Goal: Transaction & Acquisition: Purchase product/service

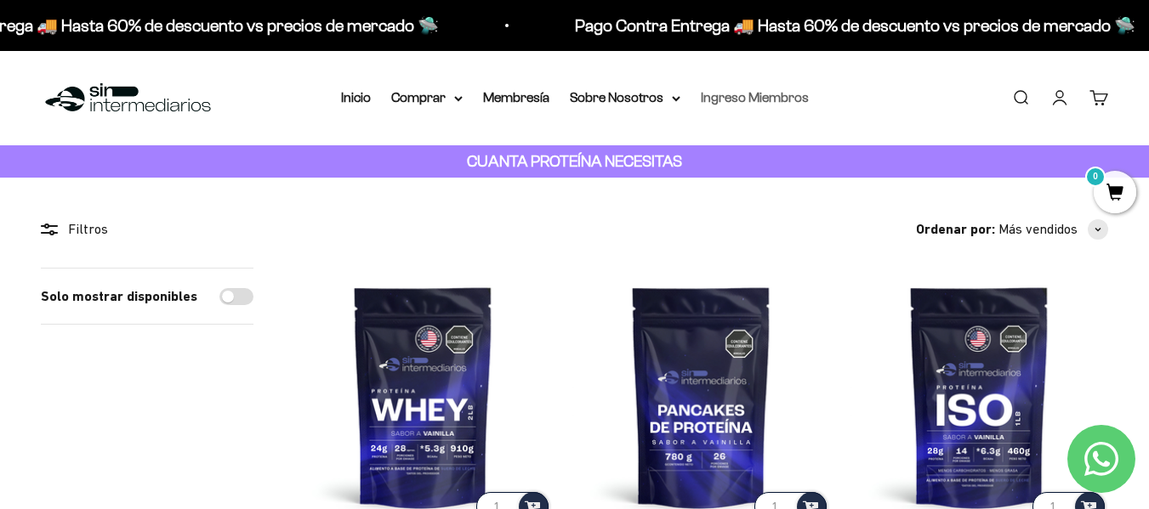
click at [790, 100] on link "Ingreso Miembros" at bounding box center [755, 97] width 108 height 14
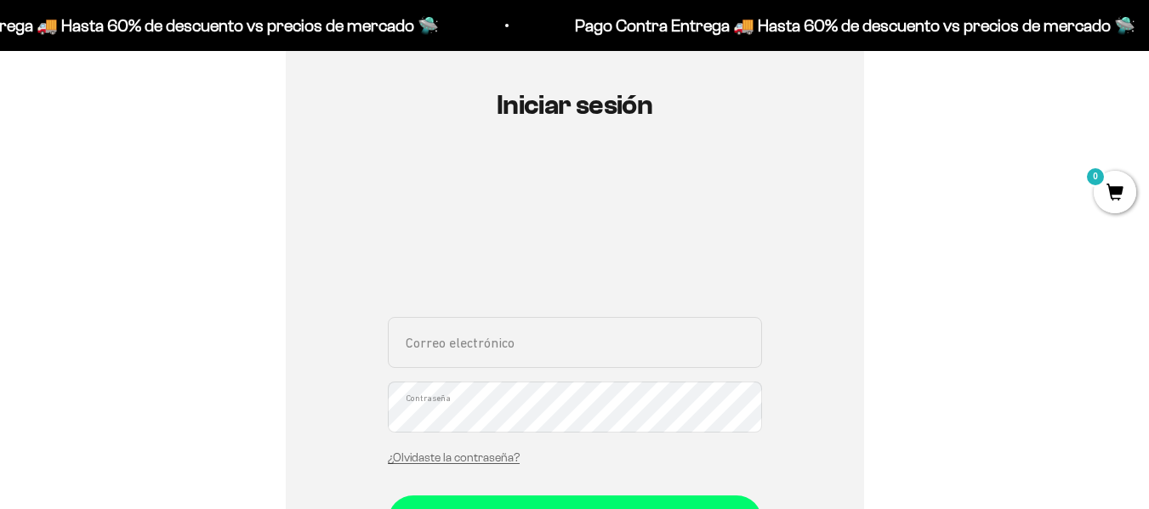
scroll to position [255, 0]
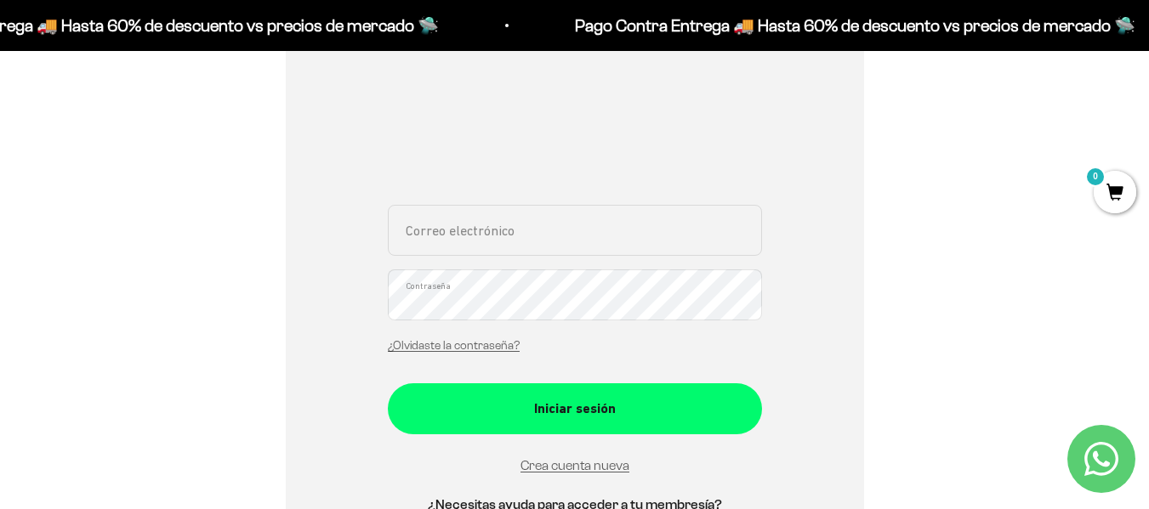
click at [592, 233] on input "Correo electrónico" at bounding box center [575, 230] width 374 height 51
type input "juankdrums14@gmail.com"
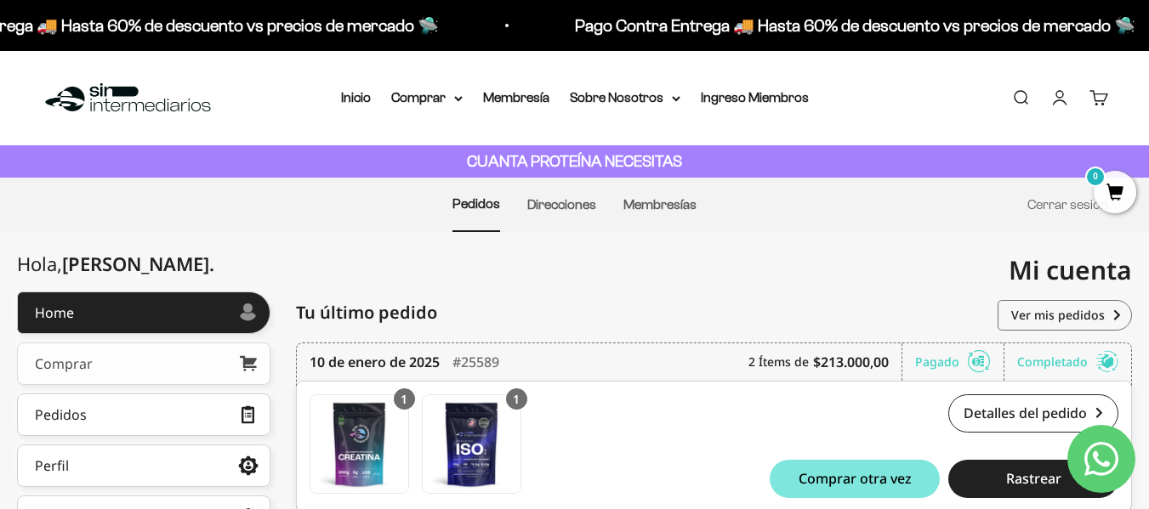
click at [162, 355] on link "Comprar" at bounding box center [143, 364] width 253 height 43
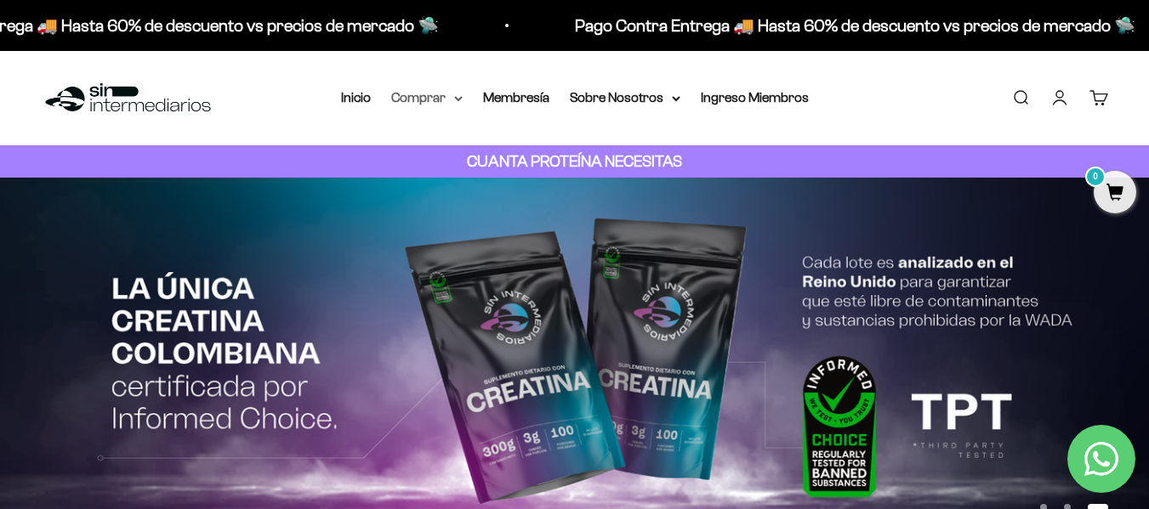
click at [455, 98] on icon at bounding box center [458, 99] width 9 height 6
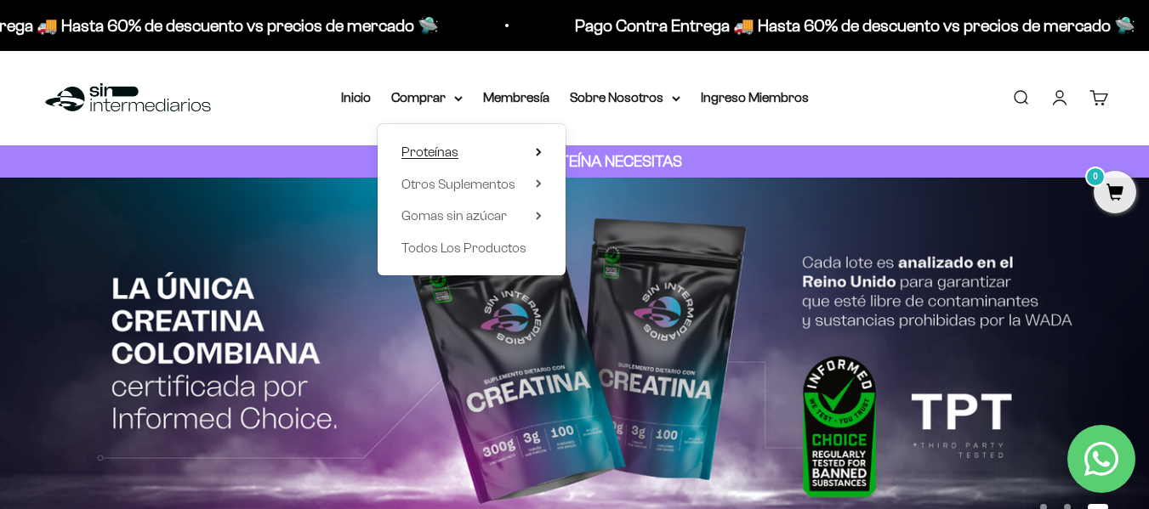
click at [531, 152] on summary "Proteínas" at bounding box center [471, 152] width 140 height 22
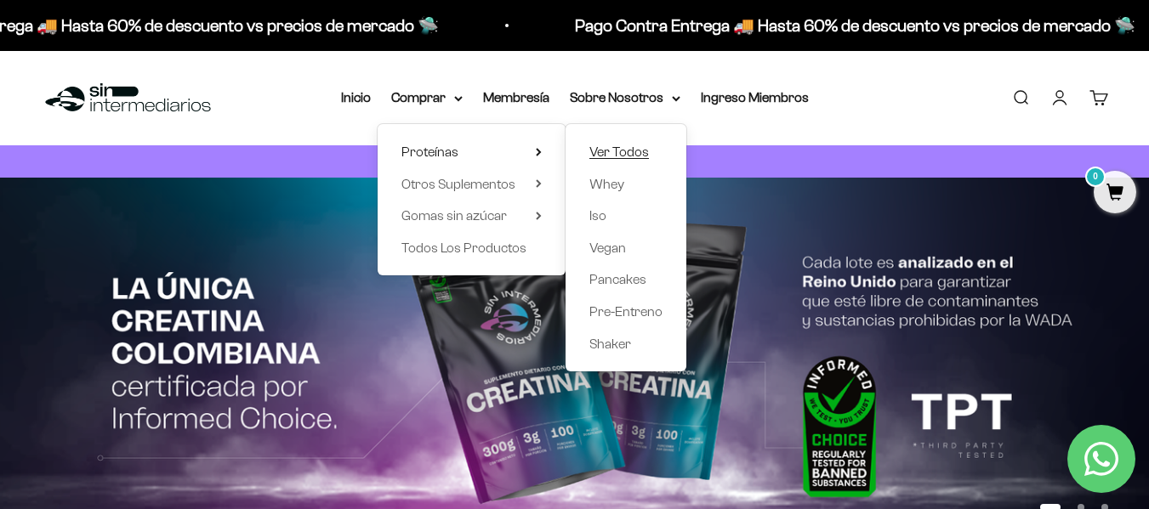
click at [612, 150] on span "Ver Todos" at bounding box center [619, 152] width 60 height 14
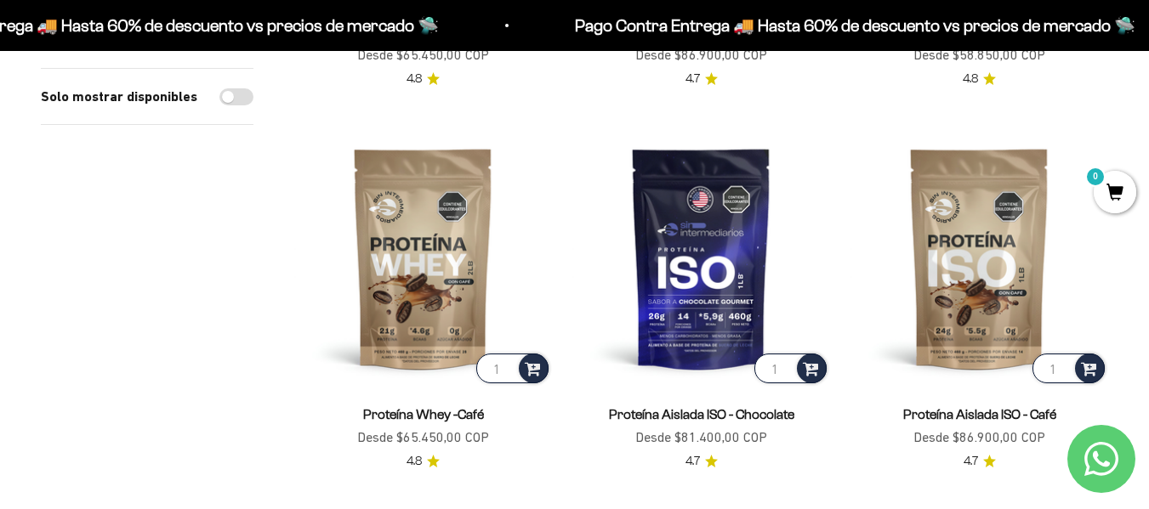
scroll to position [1020, 0]
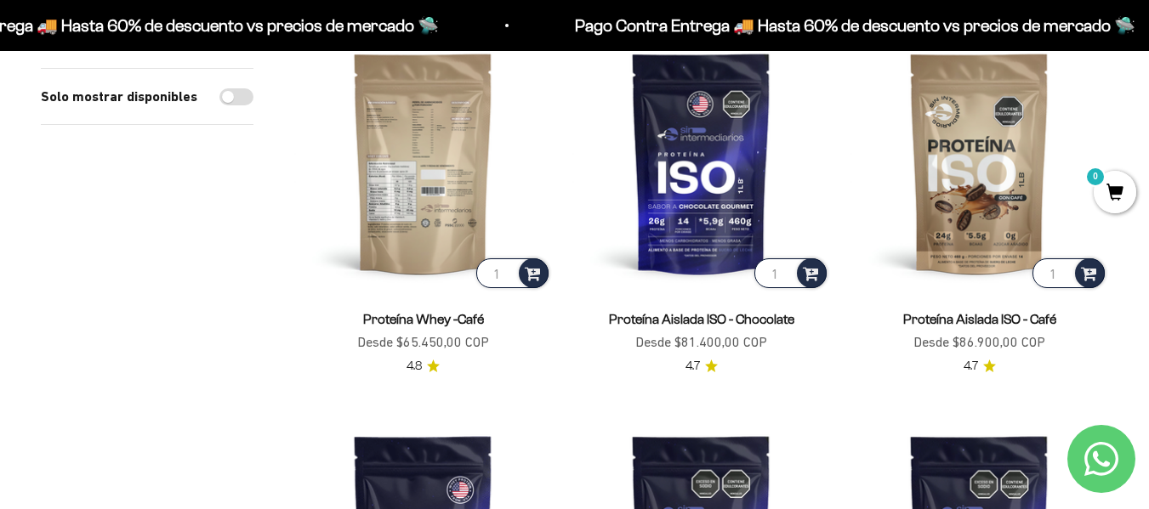
click at [416, 182] on img at bounding box center [423, 163] width 258 height 258
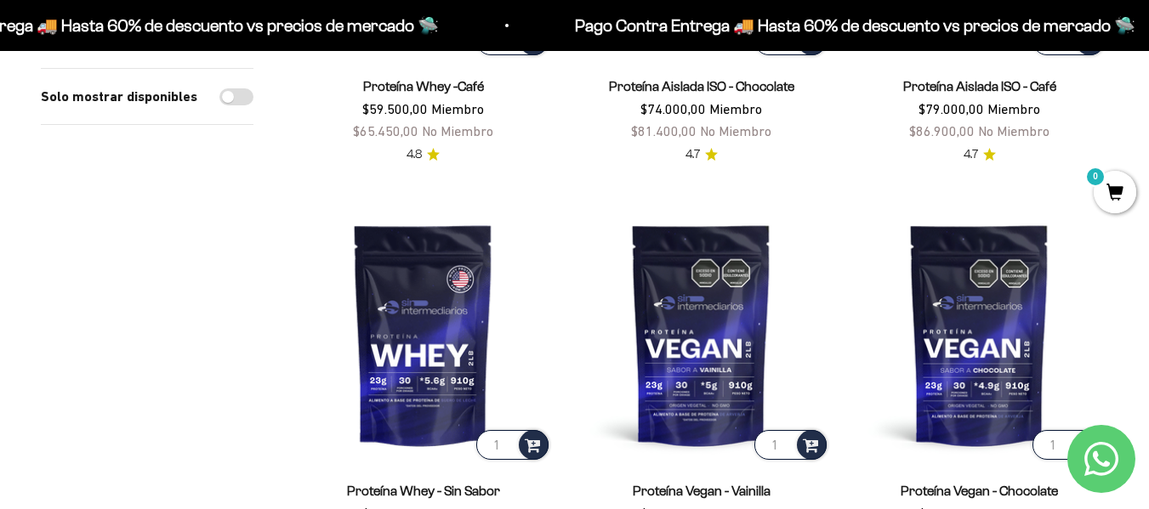
scroll to position [935, 0]
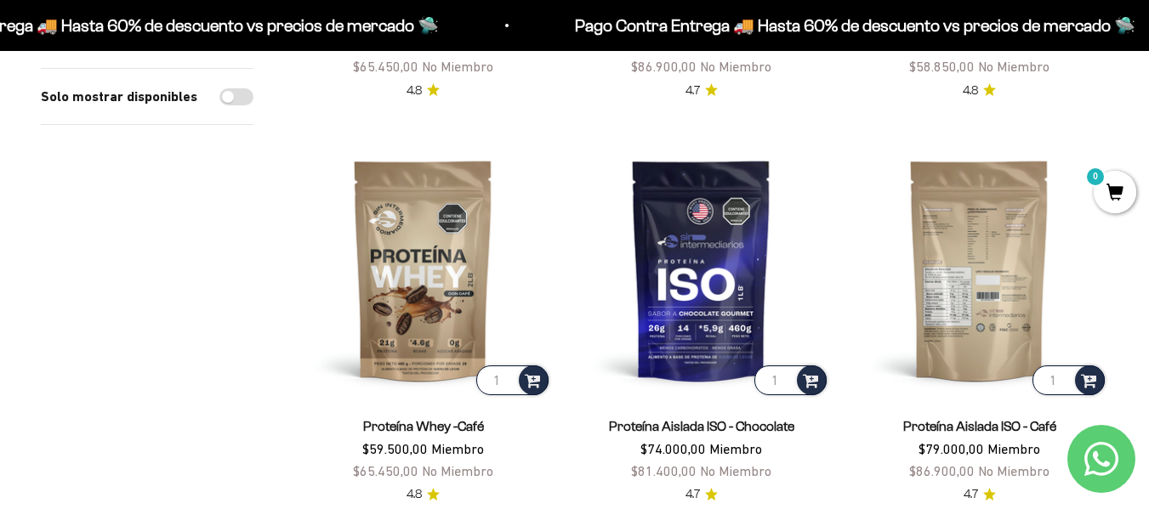
click at [1002, 308] on img at bounding box center [979, 270] width 258 height 258
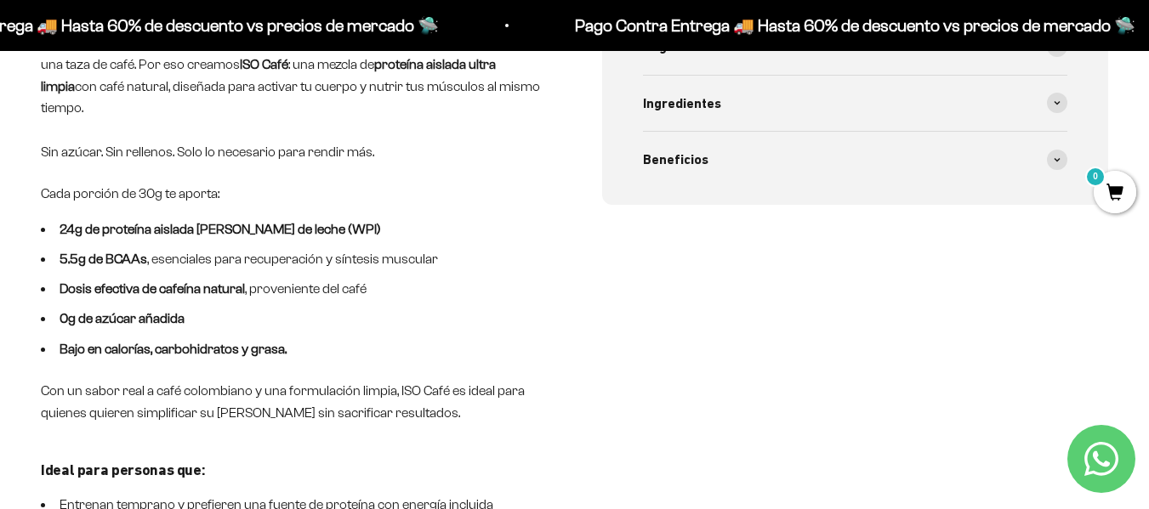
scroll to position [850, 0]
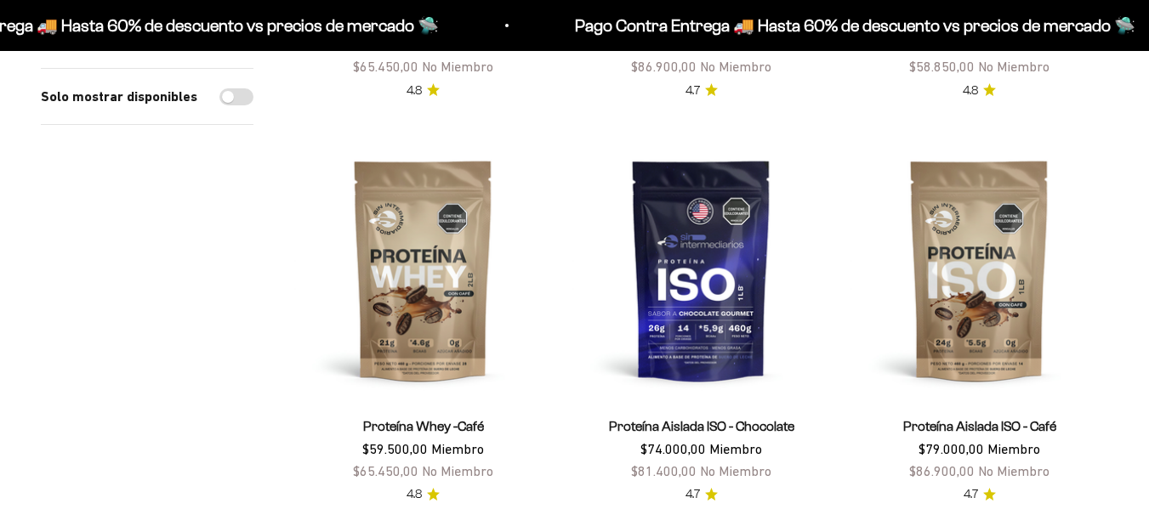
scroll to position [935, 0]
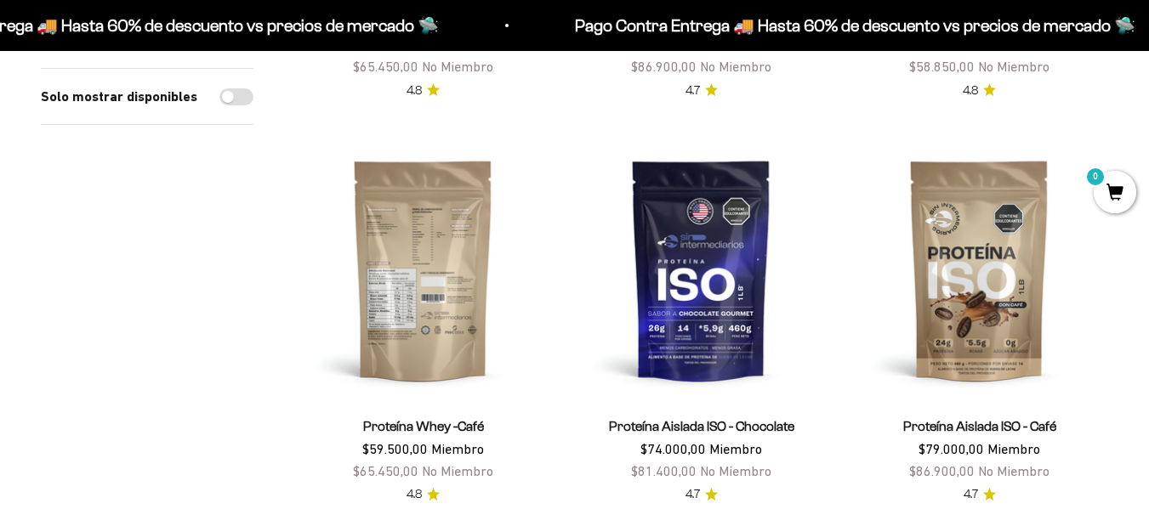
click at [463, 355] on img at bounding box center [423, 270] width 258 height 258
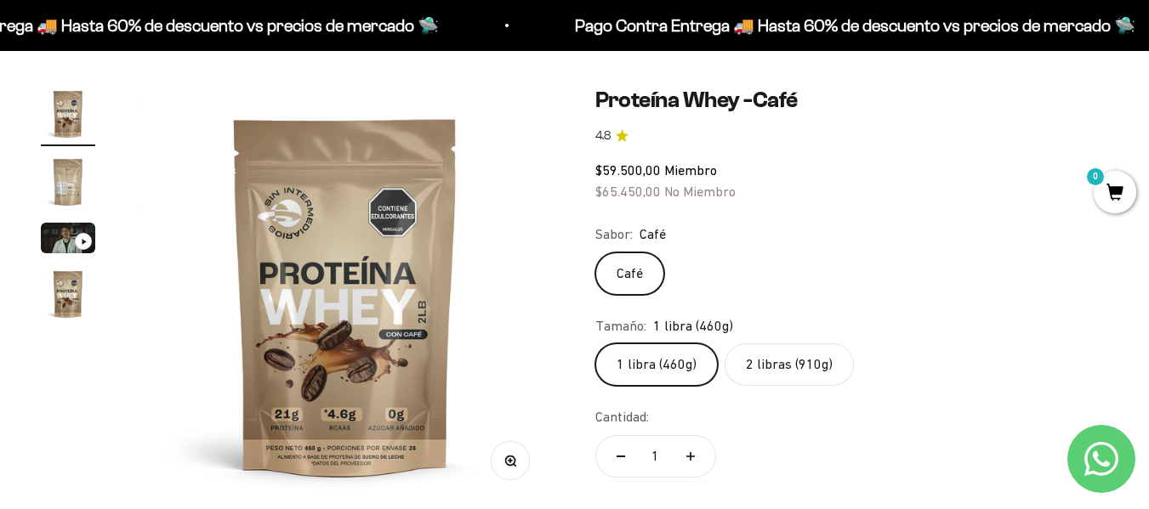
scroll to position [102, 0]
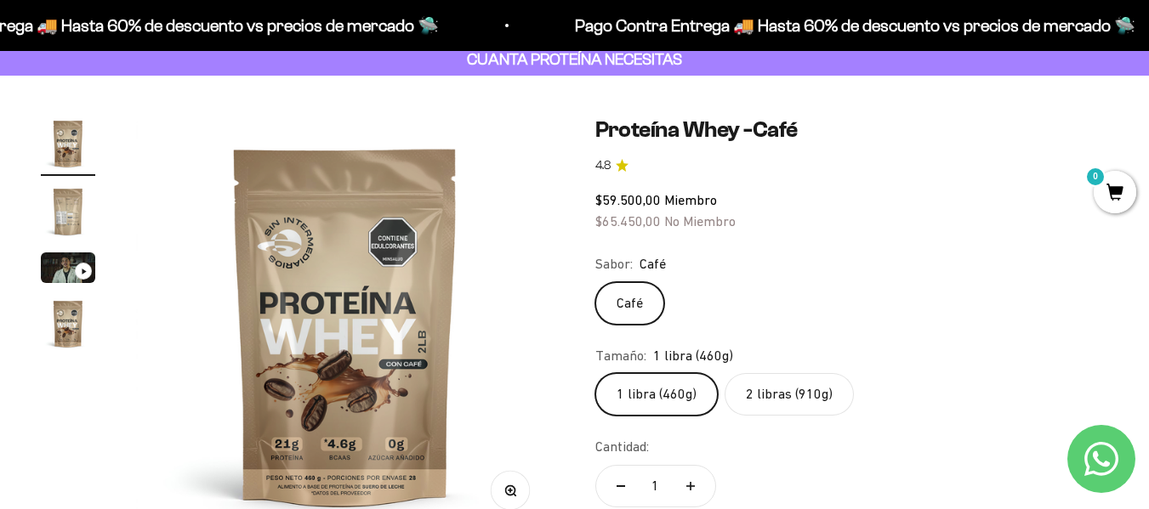
click at [80, 217] on img "Ir al artículo 2" at bounding box center [68, 212] width 54 height 54
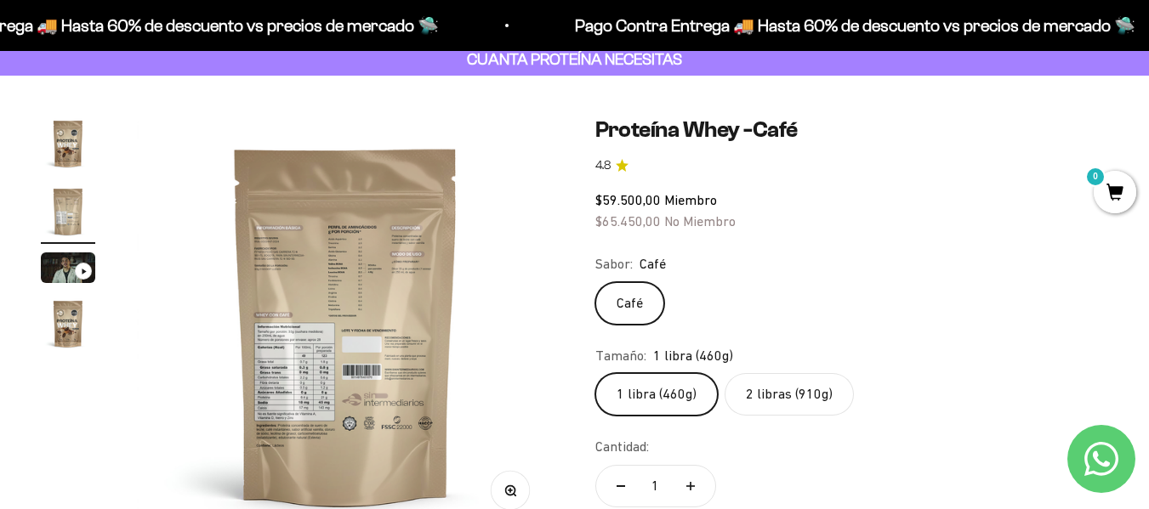
scroll to position [0, 429]
click at [256, 378] on img at bounding box center [345, 325] width 418 height 418
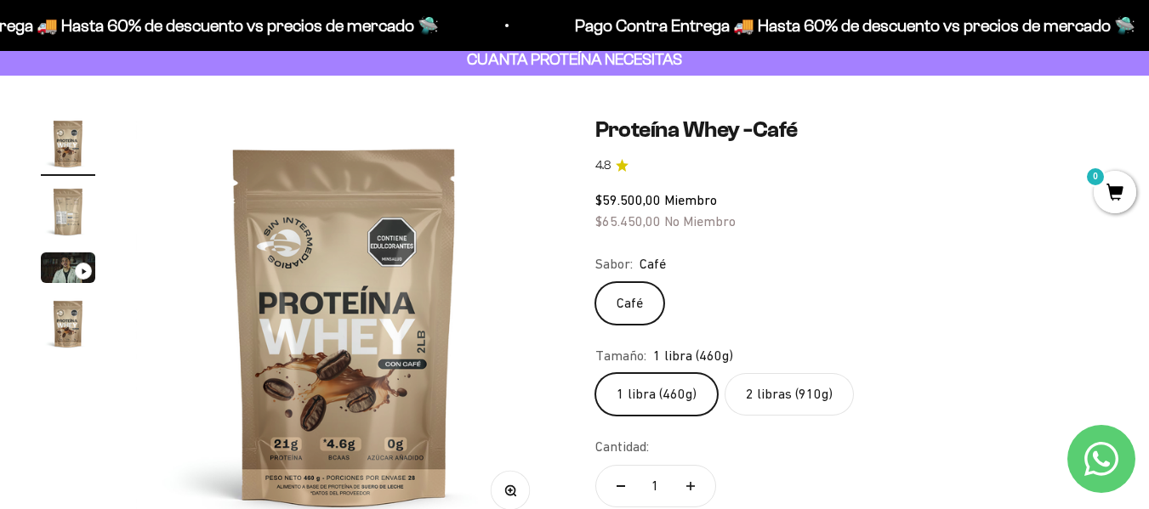
scroll to position [0, 0]
click at [38, 308] on div "Zoom Ir al artículo 1 Ir al artículo 2 Ir al artículo 3 Ir al artículo 4 Proteí…" at bounding box center [574, 368] width 1149 height 584
click at [77, 225] on img "Ir al artículo 2" at bounding box center [68, 212] width 54 height 54
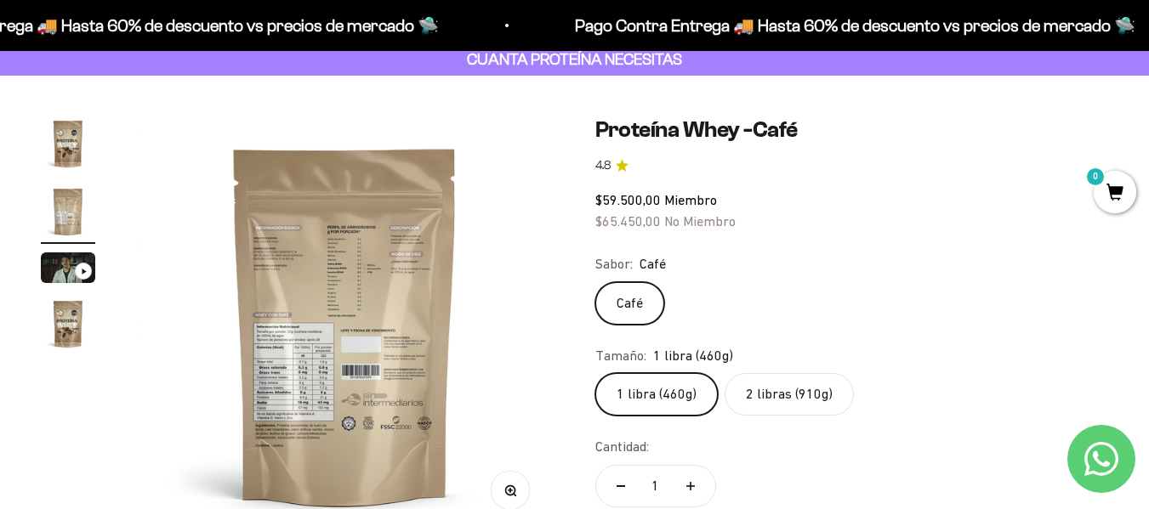
click at [315, 344] on img at bounding box center [345, 325] width 418 height 418
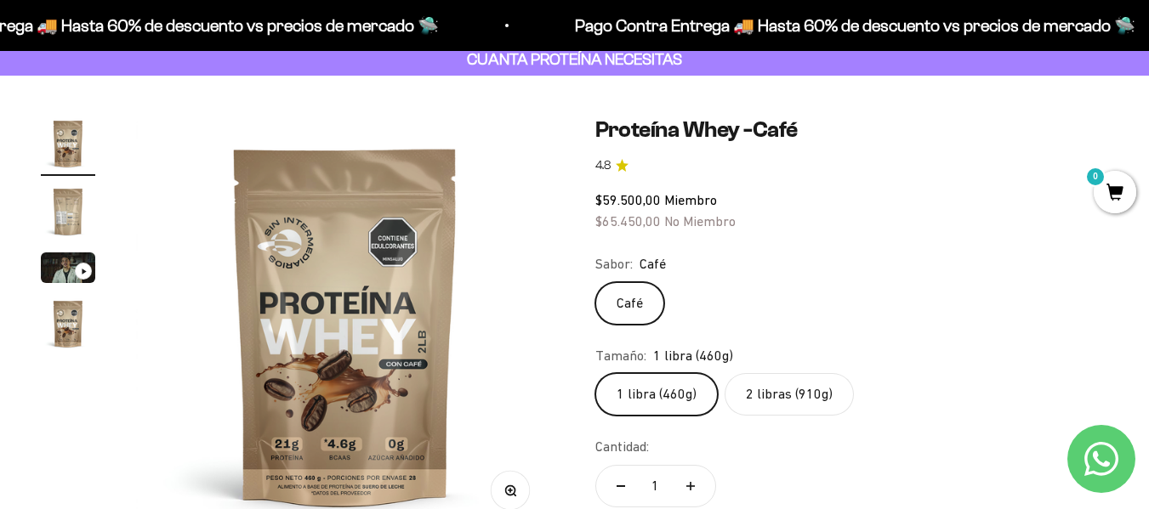
click at [763, 391] on label "2 libras (910g)" at bounding box center [788, 394] width 129 height 43
click at [595, 373] on input "2 libras (910g)" at bounding box center [594, 372] width 1 height 1
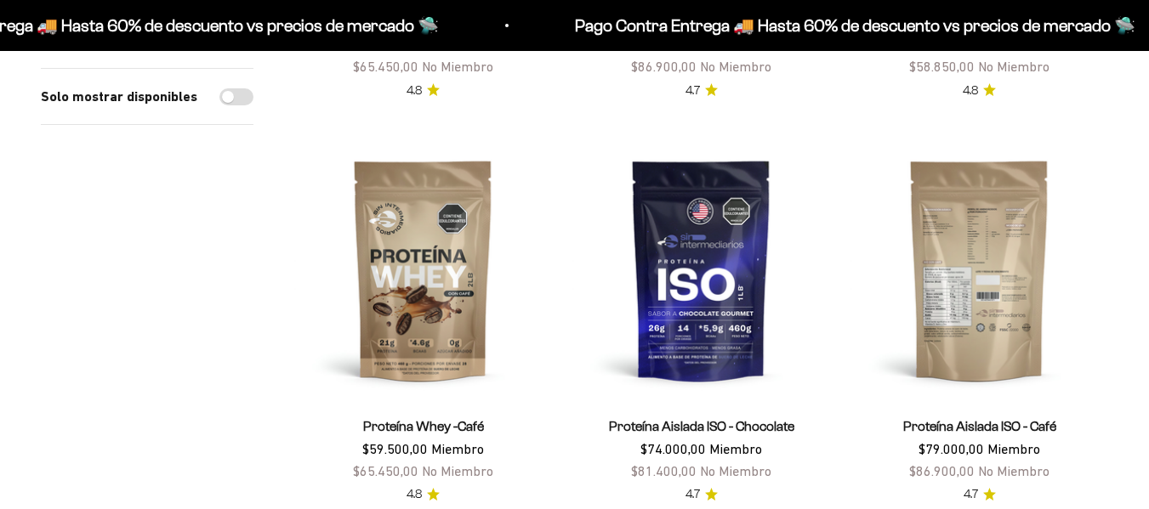
scroll to position [935, 0]
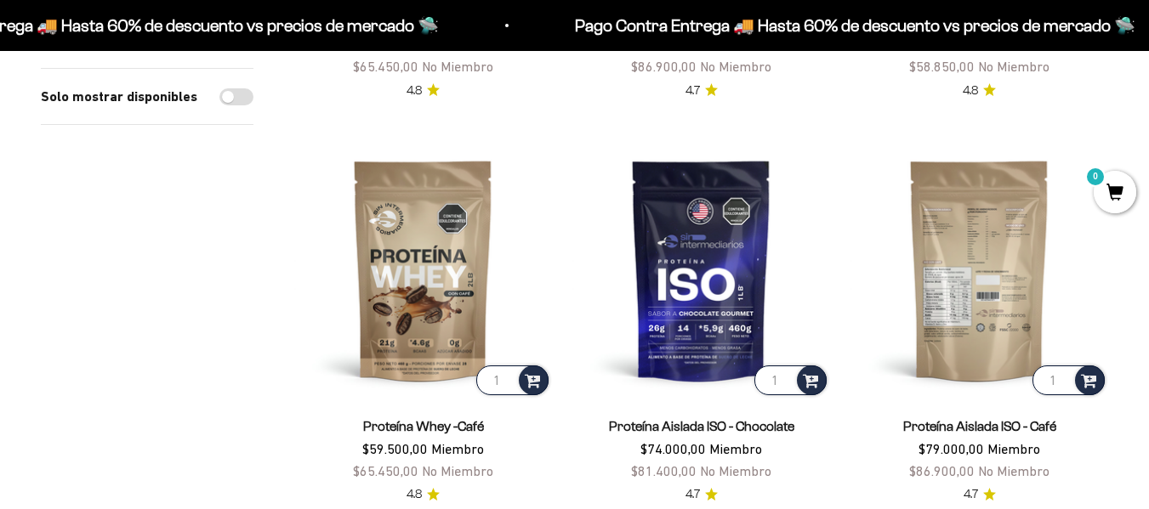
click at [993, 304] on img at bounding box center [979, 270] width 258 height 258
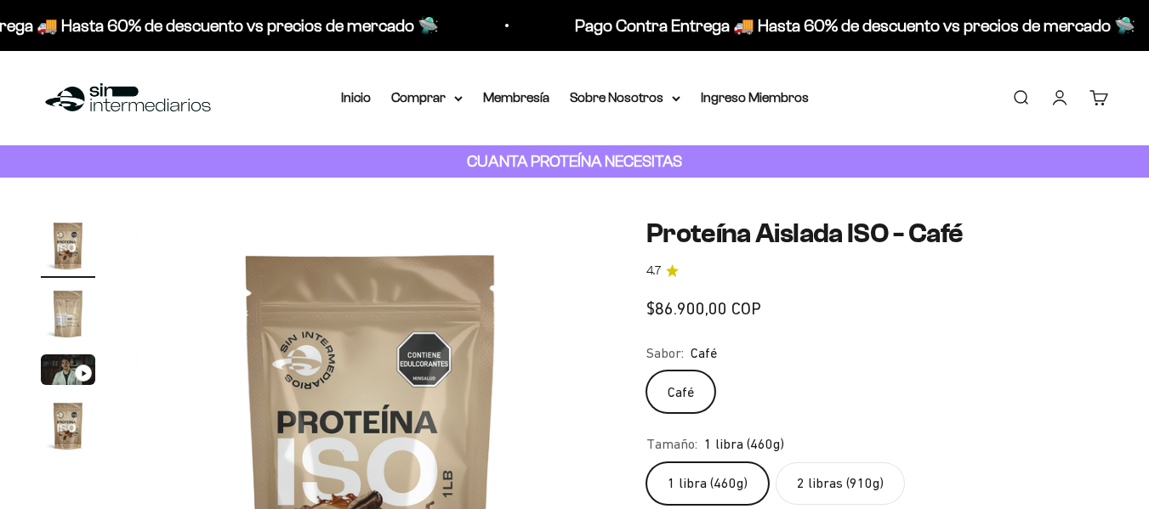
scroll to position [85, 0]
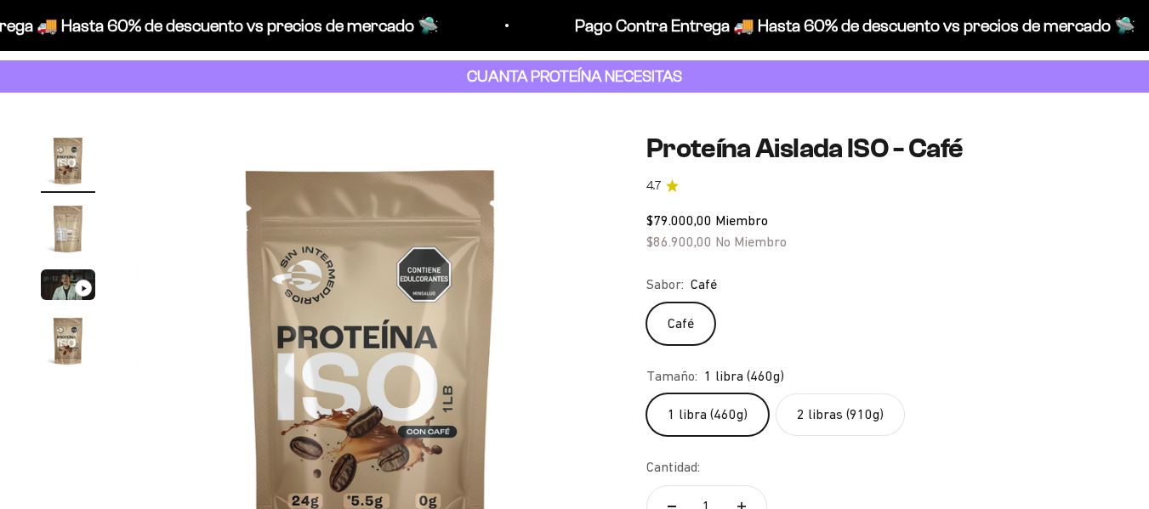
click at [836, 406] on label "2 libras (910g)" at bounding box center [839, 415] width 129 height 43
click at [646, 394] on input "2 libras (910g)" at bounding box center [645, 393] width 1 height 1
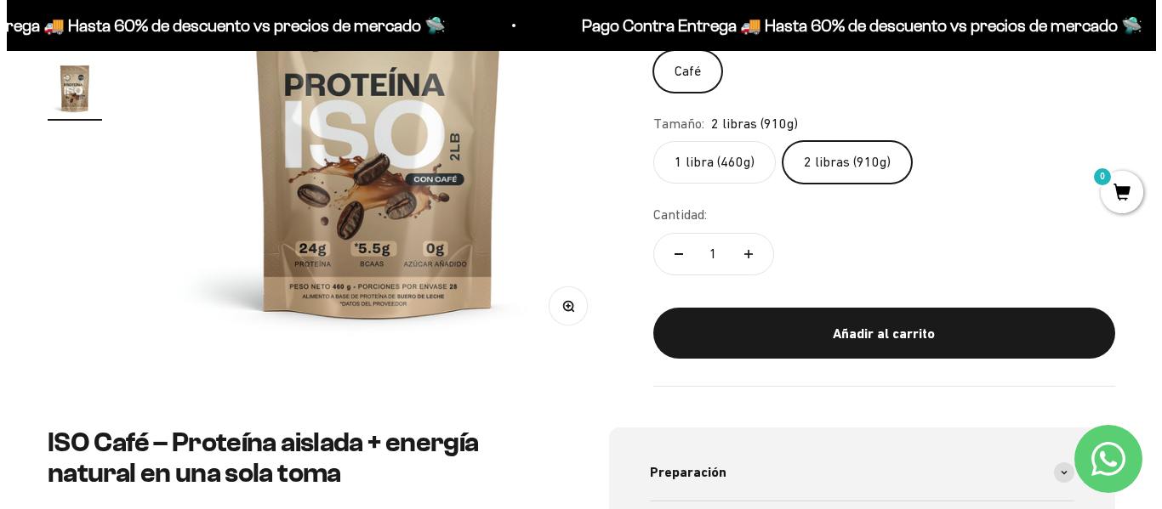
scroll to position [340, 0]
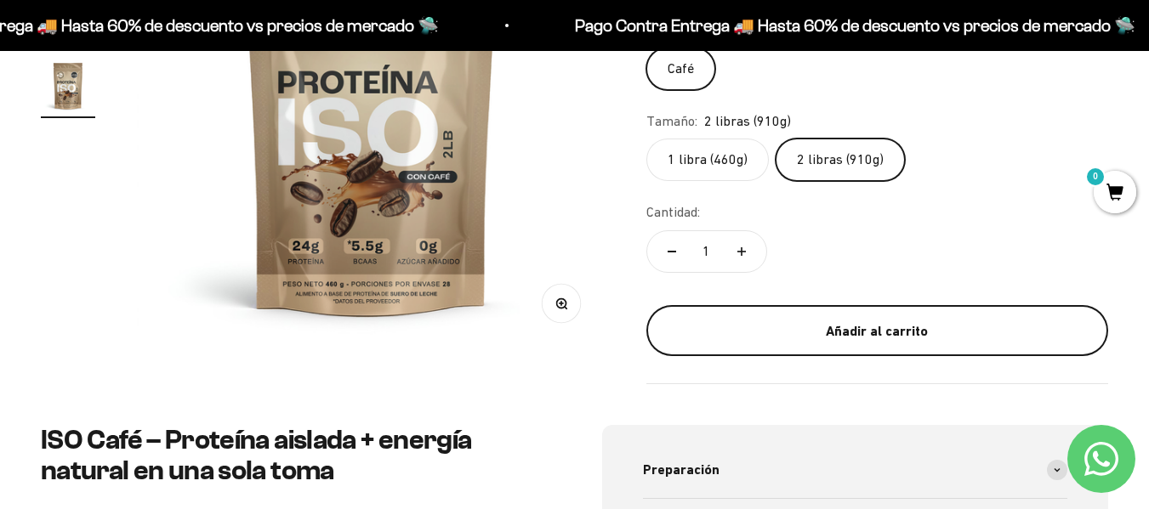
click at [923, 337] on div "Añadir al carrito" at bounding box center [877, 332] width 394 height 22
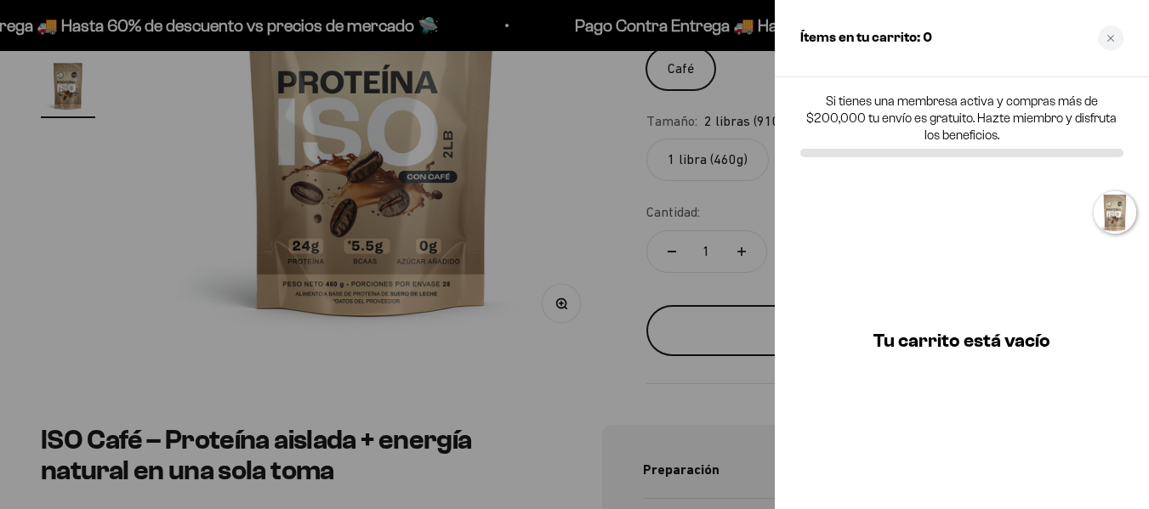
scroll to position [0, 1459]
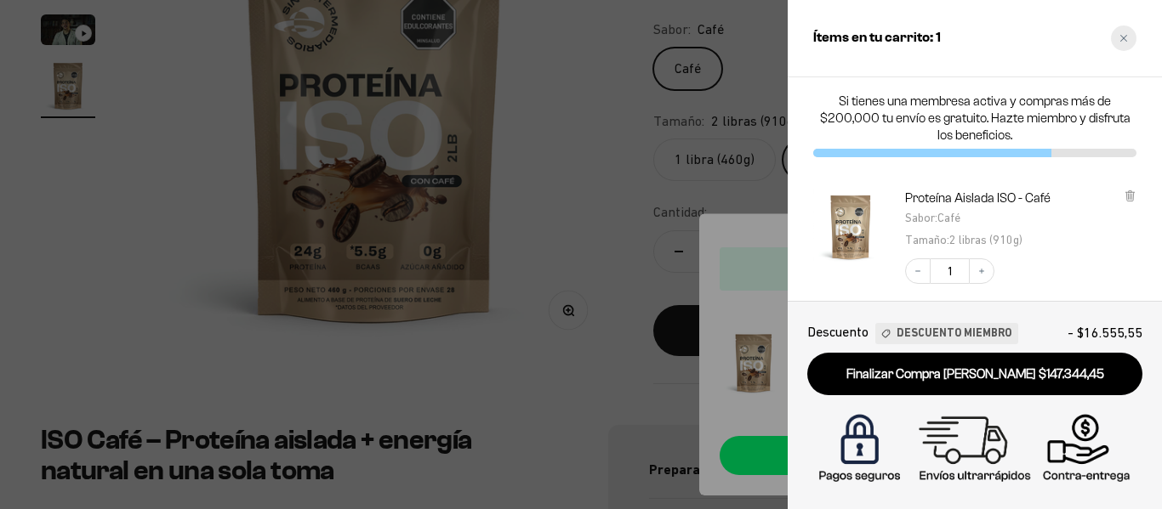
click at [1122, 42] on icon "Close cart" at bounding box center [1123, 38] width 9 height 9
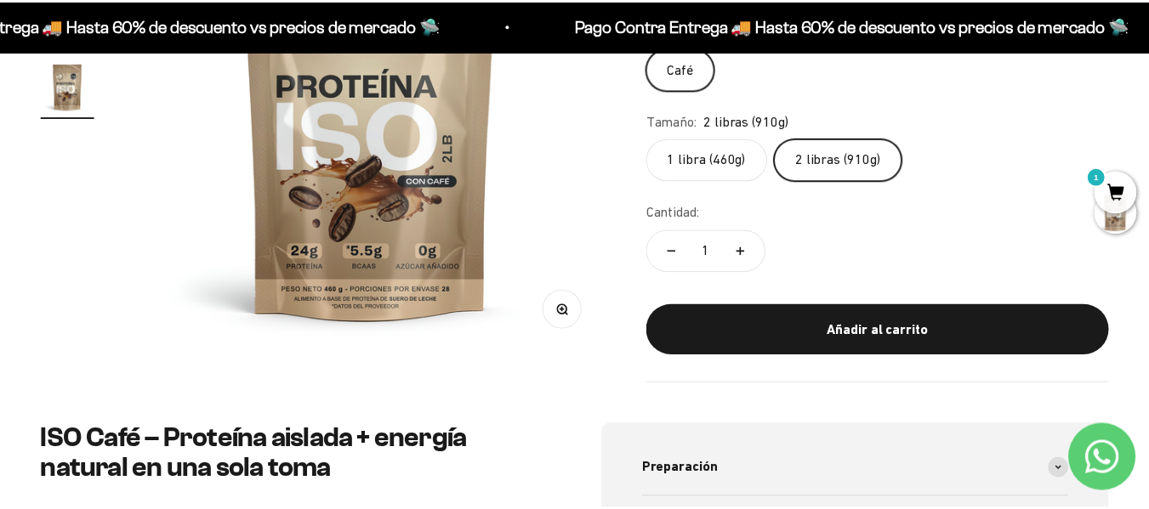
scroll to position [0, 1438]
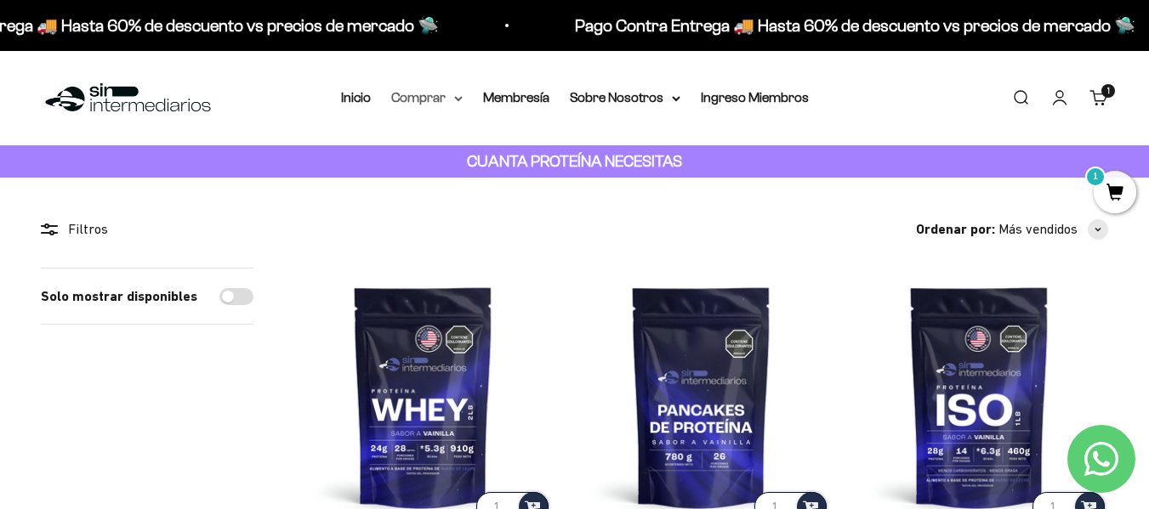
click at [459, 99] on icon at bounding box center [458, 98] width 7 height 3
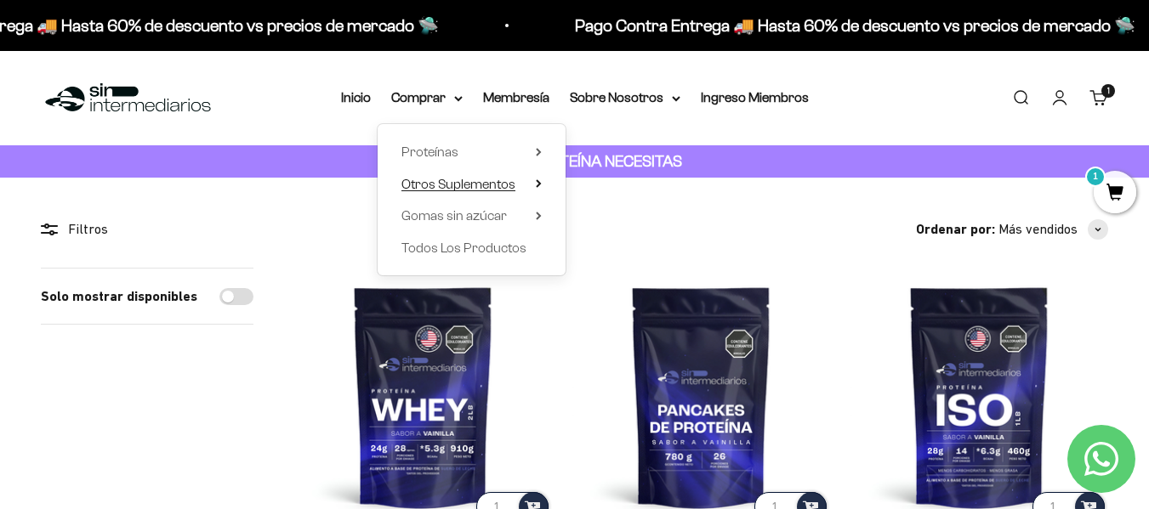
click at [539, 173] on summary "Otros Suplementos" at bounding box center [471, 184] width 140 height 22
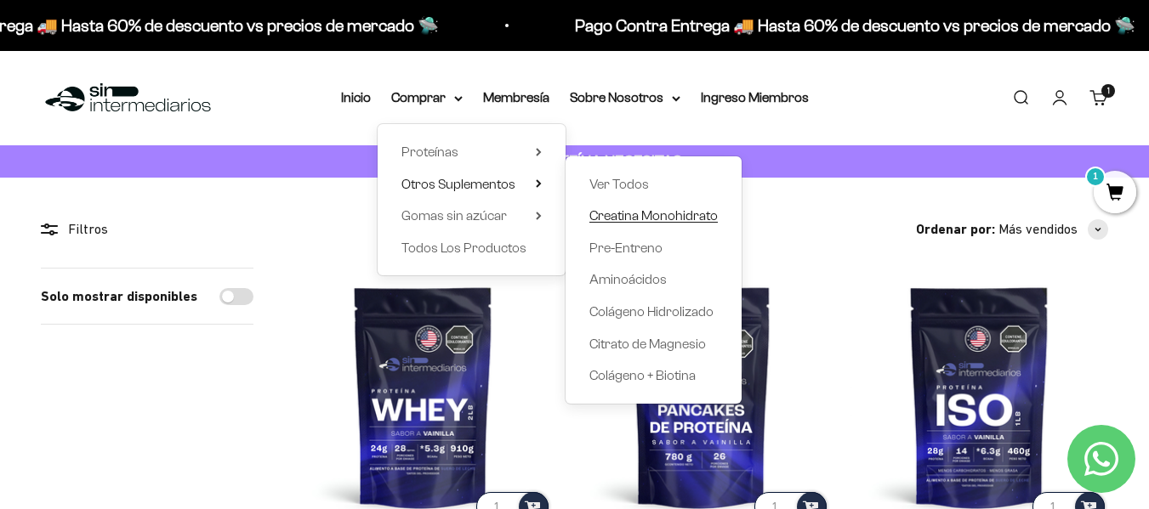
click at [597, 219] on span "Creatina Monohidrato" at bounding box center [653, 215] width 128 height 14
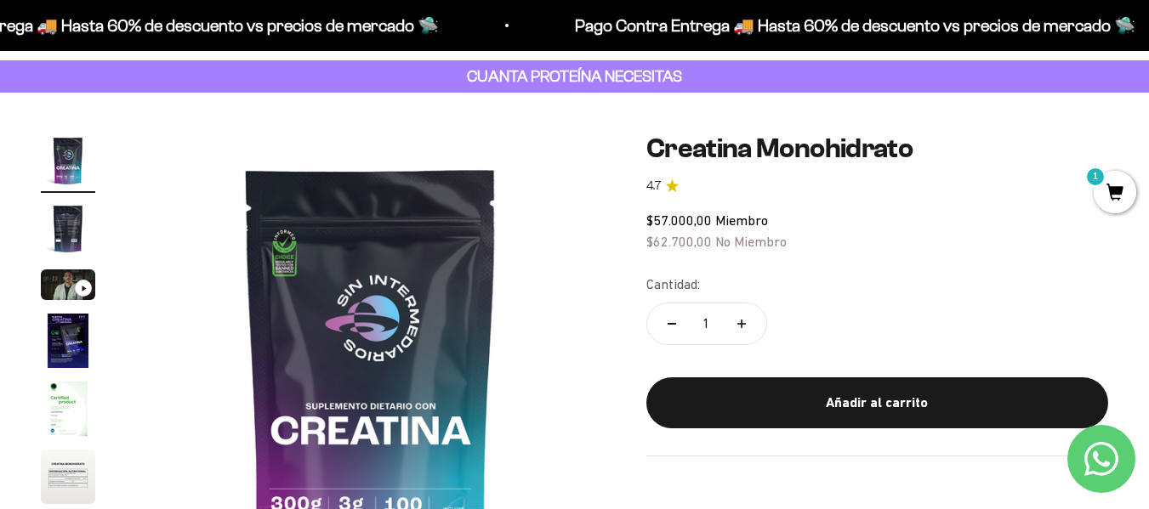
scroll to position [170, 0]
